Goal: Information Seeking & Learning: Learn about a topic

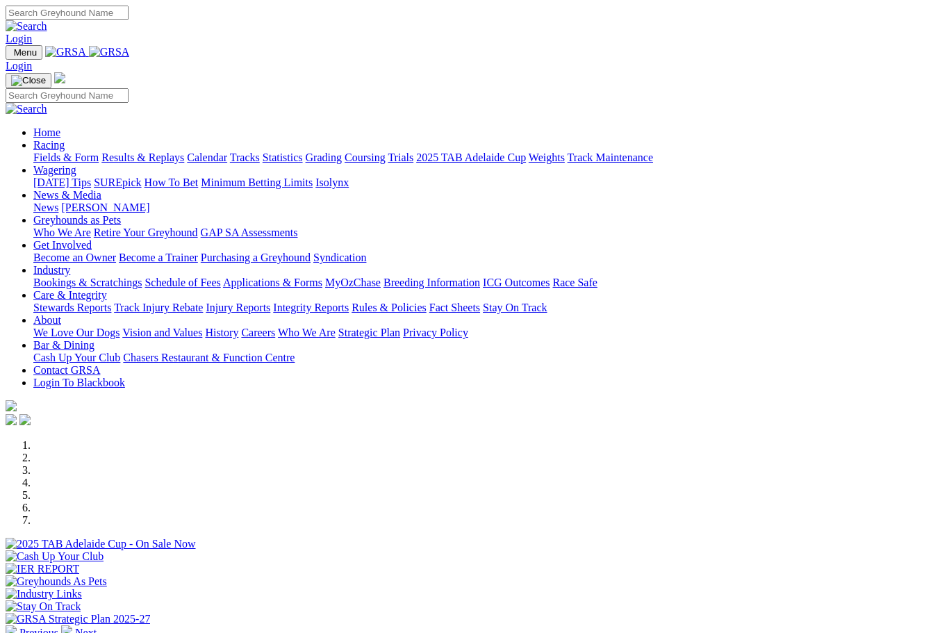
click at [61, 314] on link "About" at bounding box center [47, 320] width 28 height 12
click at [336, 327] on link "Who We Are" at bounding box center [307, 333] width 58 height 12
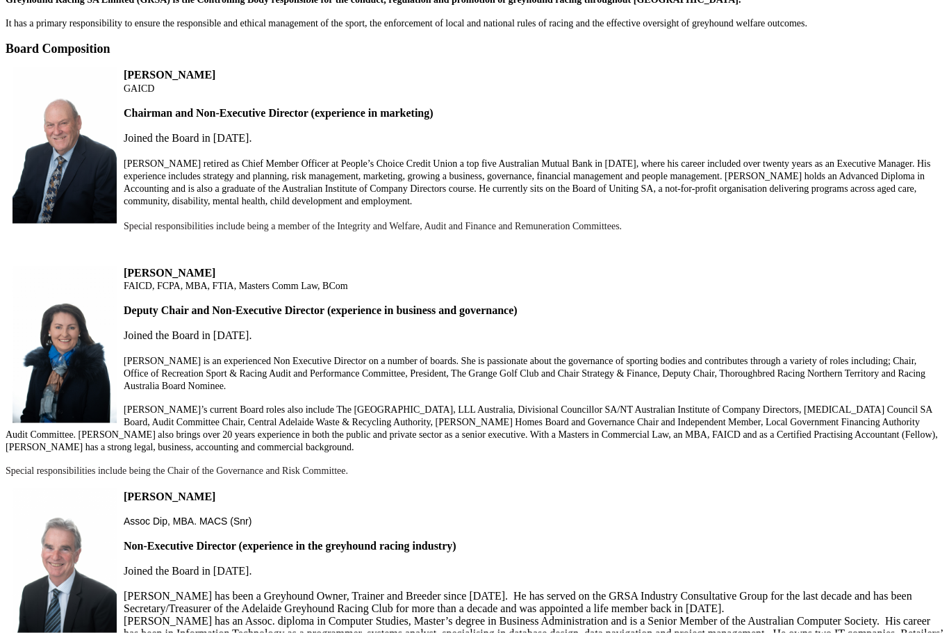
scroll to position [548, 0]
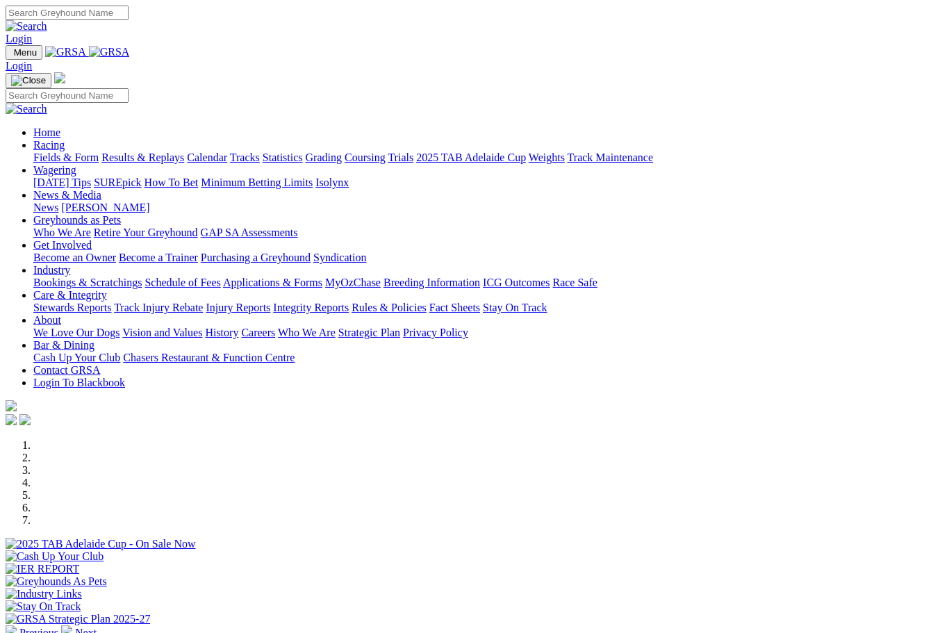
click at [101, 189] on link "News & Media" at bounding box center [67, 195] width 68 height 12
click at [58, 202] on link "News" at bounding box center [45, 208] width 25 height 12
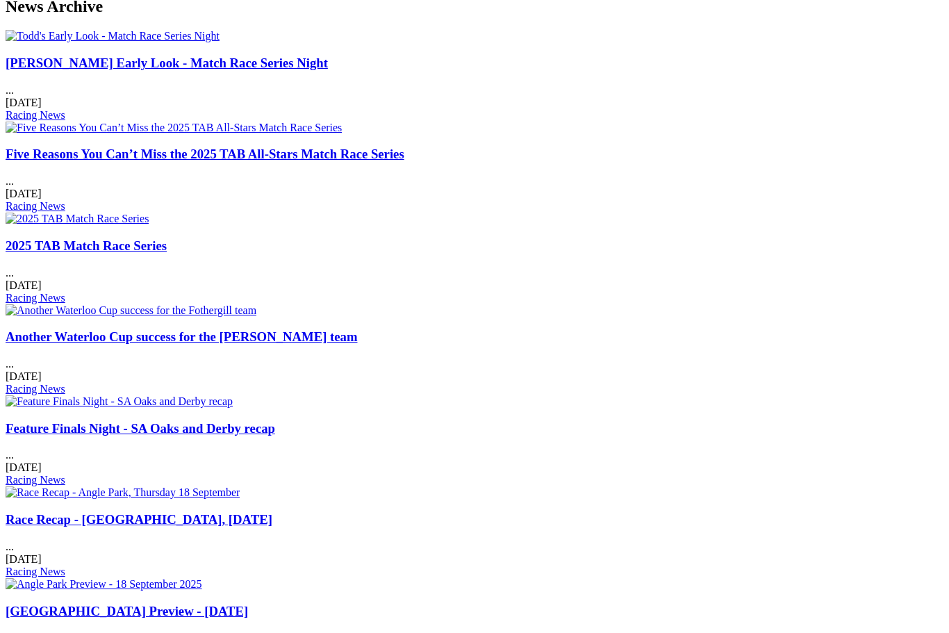
scroll to position [676, 0]
